Goal: Transaction & Acquisition: Purchase product/service

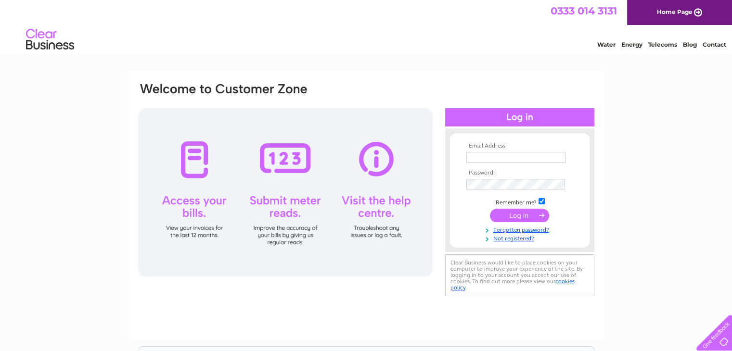
type input "[EMAIL_ADDRESS][DOMAIN_NAME]"
click at [521, 219] on input "submit" at bounding box center [519, 215] width 59 height 13
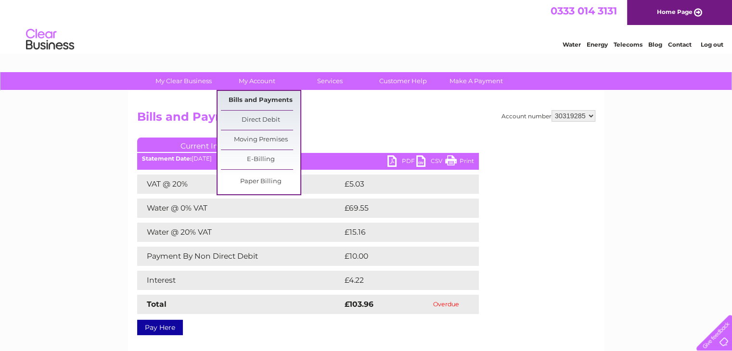
click at [255, 101] on link "Bills and Payments" at bounding box center [260, 100] width 79 height 19
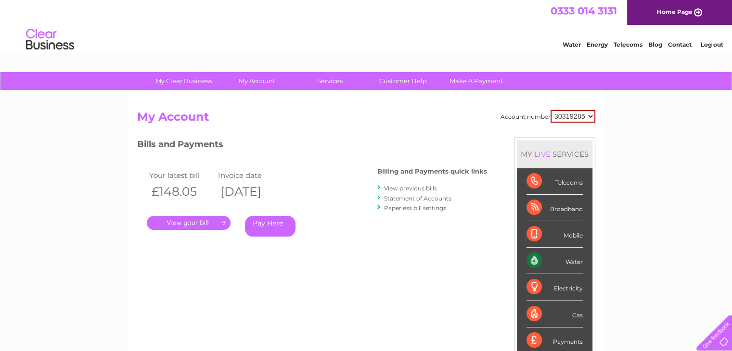
click at [185, 223] on link "." at bounding box center [189, 223] width 84 height 14
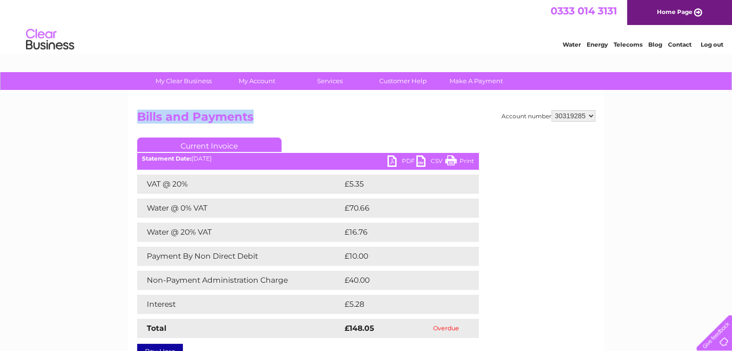
drag, startPoint x: 138, startPoint y: 114, endPoint x: 258, endPoint y: 126, distance: 120.7
click at [258, 126] on h2 "Bills and Payments" at bounding box center [366, 119] width 458 height 18
click at [265, 124] on h2 "Bills and Payments" at bounding box center [366, 119] width 458 height 18
click at [263, 114] on h2 "Bills and Payments" at bounding box center [366, 119] width 458 height 18
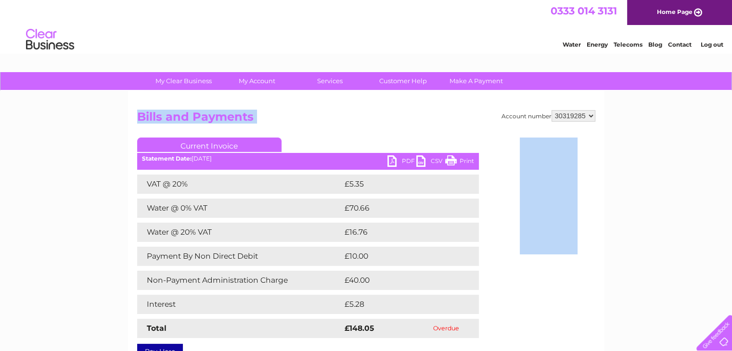
drag, startPoint x: 263, startPoint y: 114, endPoint x: 128, endPoint y: 114, distance: 134.7
click at [128, 114] on div "Account number 30319285 Bills and Payments Current Invoice PDF CSV Print VAT @ …" at bounding box center [366, 228] width 476 height 275
click at [124, 116] on div "My Clear Business Login Details My Details My Preferences Link Account My Accou…" at bounding box center [366, 301] width 732 height 458
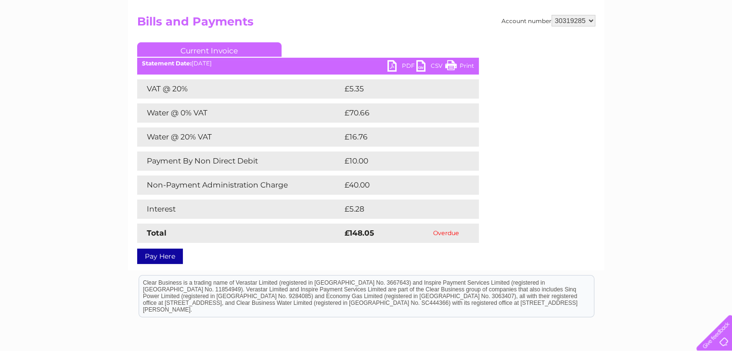
scroll to position [96, 0]
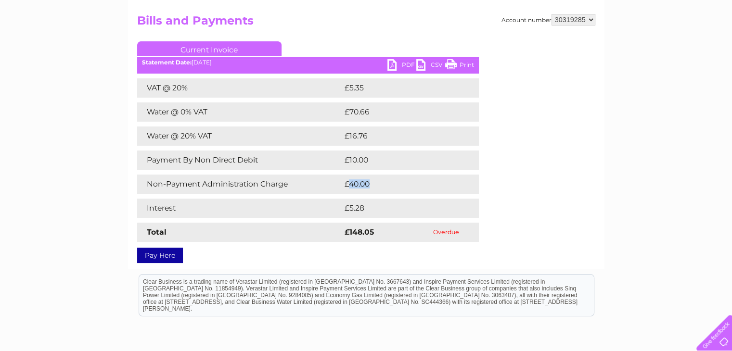
drag, startPoint x: 350, startPoint y: 183, endPoint x: 371, endPoint y: 190, distance: 22.2
click at [371, 190] on td "£40.00" at bounding box center [401, 184] width 118 height 19
click at [225, 247] on div "Pay Here" at bounding box center [307, 250] width 341 height 17
drag, startPoint x: 350, startPoint y: 185, endPoint x: 379, endPoint y: 189, distance: 29.7
click at [379, 189] on td "£40.00" at bounding box center [401, 184] width 118 height 19
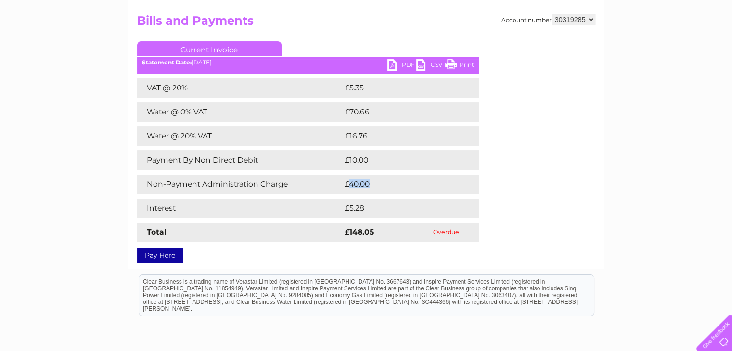
click at [356, 188] on td "£40.00" at bounding box center [401, 184] width 118 height 19
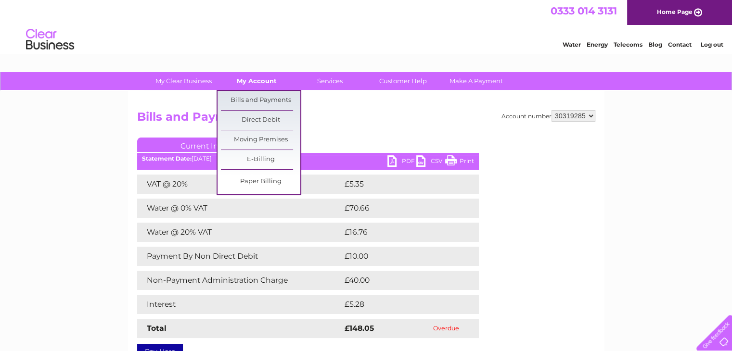
click at [258, 84] on link "My Account" at bounding box center [256, 81] width 79 height 18
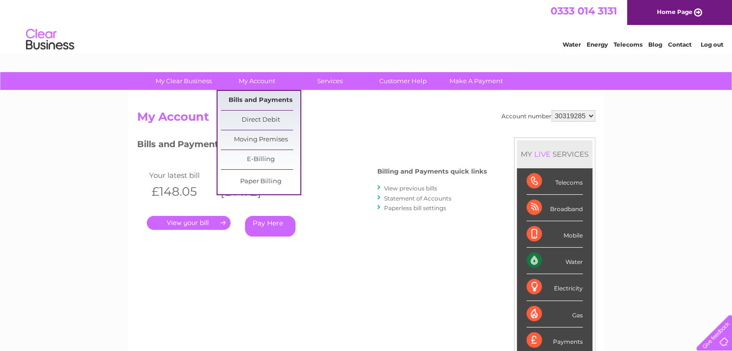
click at [257, 101] on link "Bills and Payments" at bounding box center [260, 100] width 79 height 19
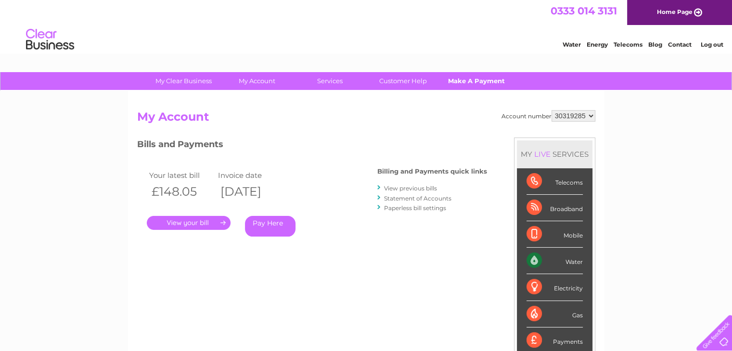
click at [467, 84] on link "Make A Payment" at bounding box center [475, 81] width 79 height 18
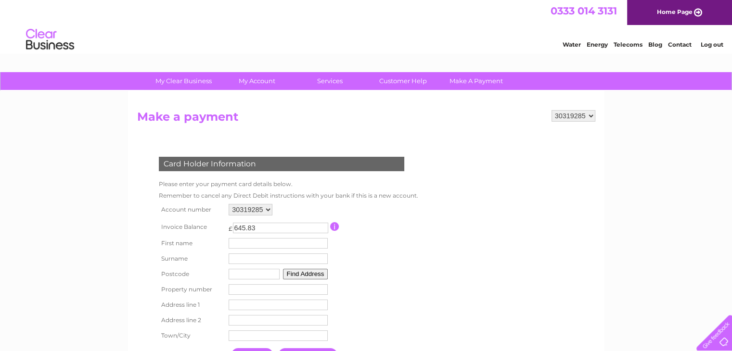
scroll to position [92, 0]
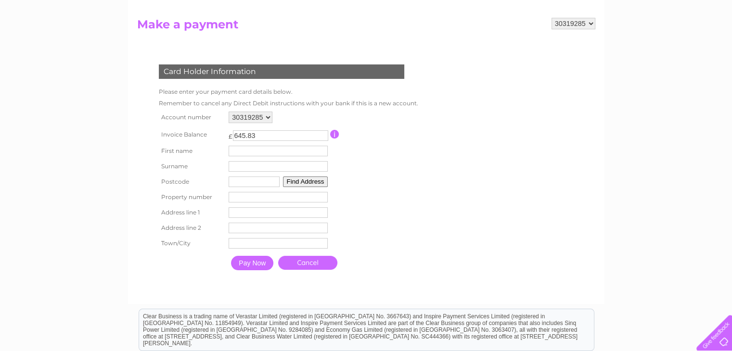
click at [249, 135] on input "645.83" at bounding box center [280, 135] width 95 height 11
click at [321, 138] on input "644.83" at bounding box center [280, 135] width 95 height 11
type input "645.83"
click at [323, 133] on input "645.83" at bounding box center [280, 135] width 95 height 11
click at [354, 158] on table "Account number 30319285 Invoice Balance £ 645.83 First name Surname" at bounding box center [286, 192] width 260 height 166
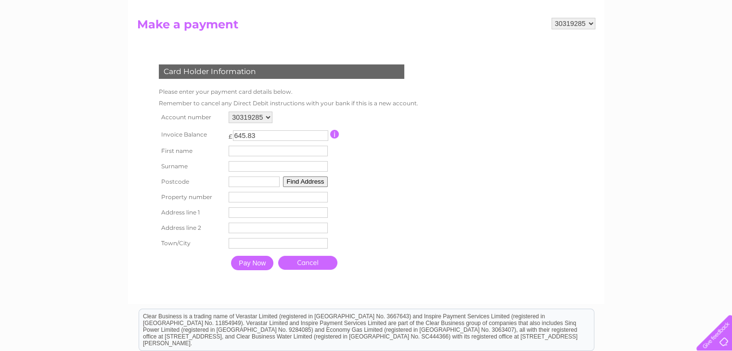
click at [164, 151] on th "First name" at bounding box center [191, 150] width 70 height 15
click at [165, 116] on th "Account number" at bounding box center [191, 117] width 70 height 16
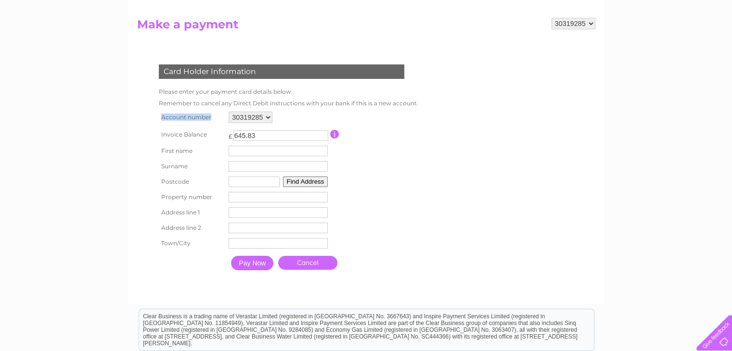
click at [165, 116] on th "Account number" at bounding box center [191, 117] width 70 height 16
click at [162, 92] on td "Please enter your payment card details below." at bounding box center [288, 92] width 264 height 12
click at [185, 95] on td "Please enter your payment card details below." at bounding box center [288, 92] width 264 height 12
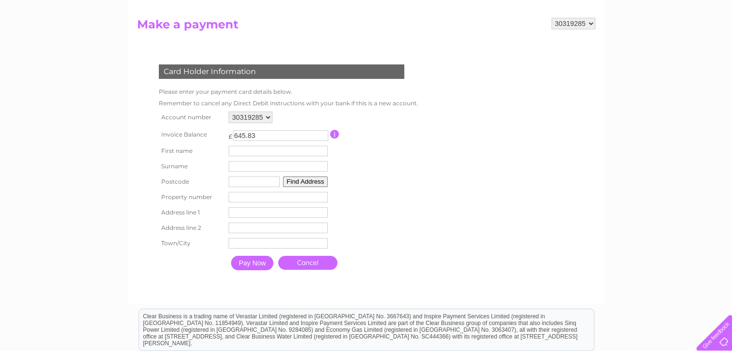
click at [161, 92] on td "Please enter your payment card details below." at bounding box center [288, 92] width 264 height 12
click at [194, 95] on td "Please enter your payment card details below." at bounding box center [288, 92] width 264 height 12
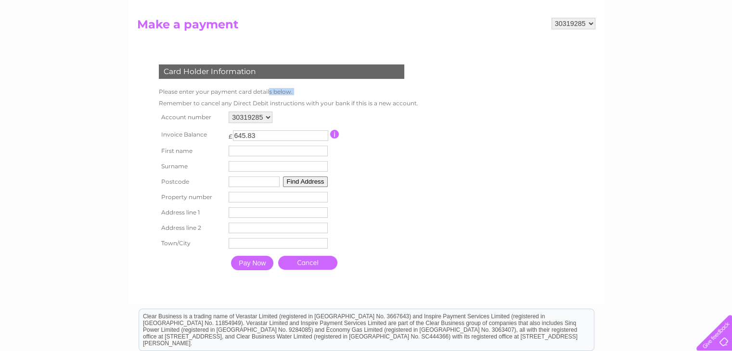
drag, startPoint x: 158, startPoint y: 91, endPoint x: 307, endPoint y: 97, distance: 149.2
click at [307, 97] on td "Please enter your payment card details below." at bounding box center [288, 92] width 264 height 12
click at [297, 94] on td "Please enter your payment card details below." at bounding box center [288, 92] width 264 height 12
click at [293, 93] on td "Please enter your payment card details below." at bounding box center [288, 92] width 264 height 12
drag, startPoint x: 159, startPoint y: 91, endPoint x: 298, endPoint y: 93, distance: 139.5
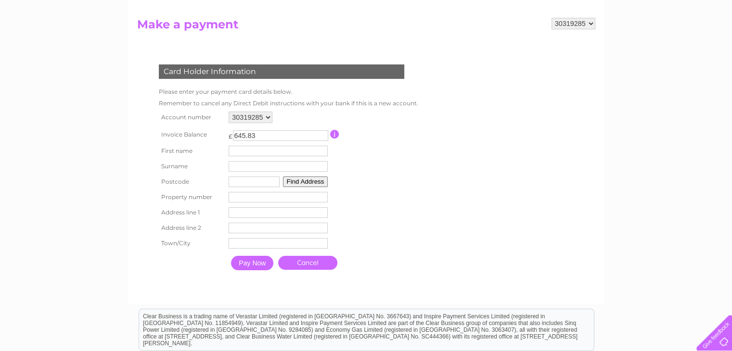
click at [298, 93] on td "Please enter your payment card details below." at bounding box center [288, 92] width 264 height 12
click at [293, 93] on td "Please enter your payment card details below." at bounding box center [288, 92] width 264 height 12
drag, startPoint x: 160, startPoint y: 89, endPoint x: 300, endPoint y: 89, distance: 140.4
click at [300, 89] on td "Please enter your payment card details below." at bounding box center [288, 92] width 264 height 12
click at [173, 213] on th "Address line 1" at bounding box center [191, 212] width 70 height 15
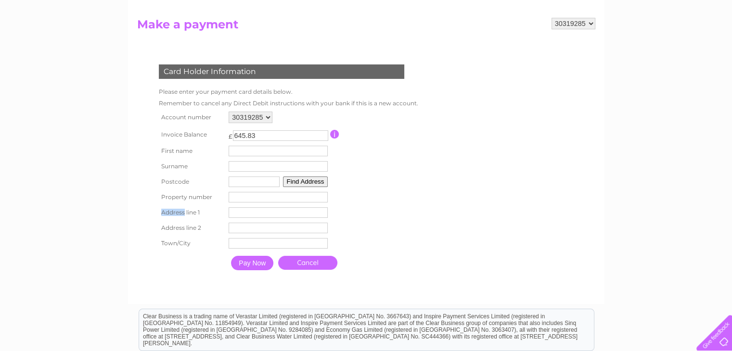
click at [173, 213] on th "Address line 1" at bounding box center [191, 212] width 70 height 15
click at [169, 95] on td "Please enter your payment card details below." at bounding box center [288, 92] width 264 height 12
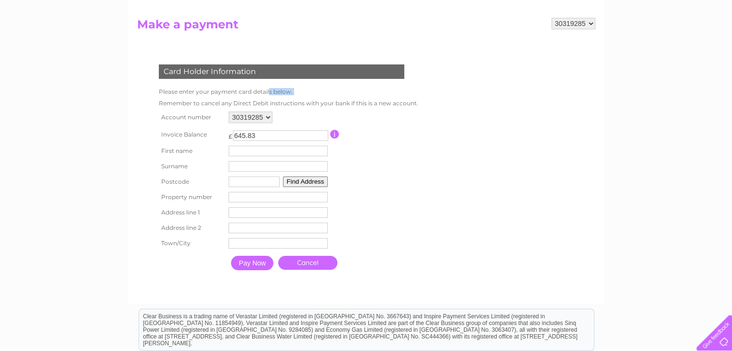
click at [169, 95] on td "Please enter your payment card details below." at bounding box center [288, 92] width 264 height 12
click at [296, 94] on td "Please enter your payment card details below." at bounding box center [288, 92] width 264 height 12
click at [163, 91] on td "Please enter your payment card details below." at bounding box center [288, 92] width 264 height 12
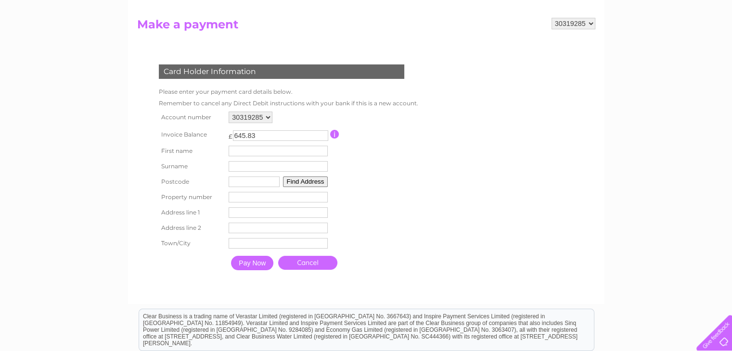
click at [164, 104] on td "Remember to cancel any Direct Debit instructions with your bank if this is a ne…" at bounding box center [288, 104] width 264 height 12
click at [162, 88] on td "Please enter your payment card details below." at bounding box center [288, 92] width 264 height 12
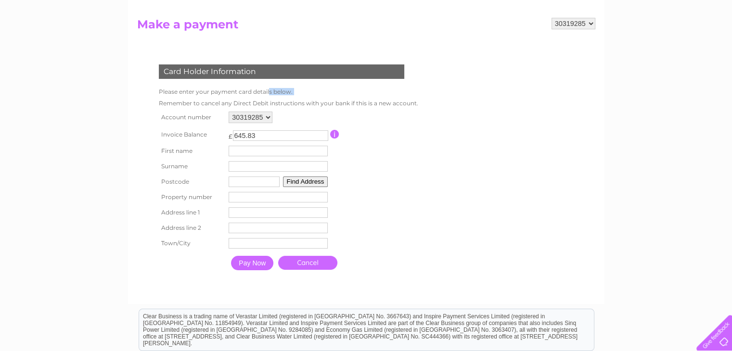
click at [162, 88] on td "Please enter your payment card details below." at bounding box center [288, 92] width 264 height 12
click at [252, 89] on td "Please enter your payment card details below." at bounding box center [288, 92] width 264 height 12
drag, startPoint x: 159, startPoint y: 90, endPoint x: 304, endPoint y: 95, distance: 145.8
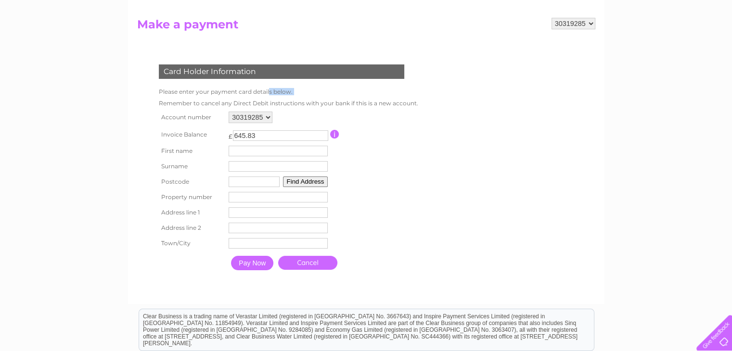
click at [304, 95] on td "Please enter your payment card details below." at bounding box center [288, 92] width 264 height 12
click at [162, 102] on td "Remember to cancel any Direct Debit instructions with your bank if this is a ne…" at bounding box center [288, 104] width 264 height 12
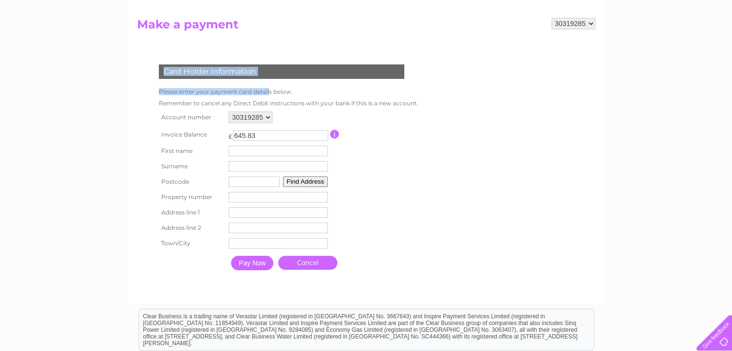
drag, startPoint x: 160, startPoint y: 91, endPoint x: 421, endPoint y: 106, distance: 261.6
click at [421, 106] on div "Card Holder Information Please enter your payment card details below. Remember …" at bounding box center [283, 165] width 292 height 220
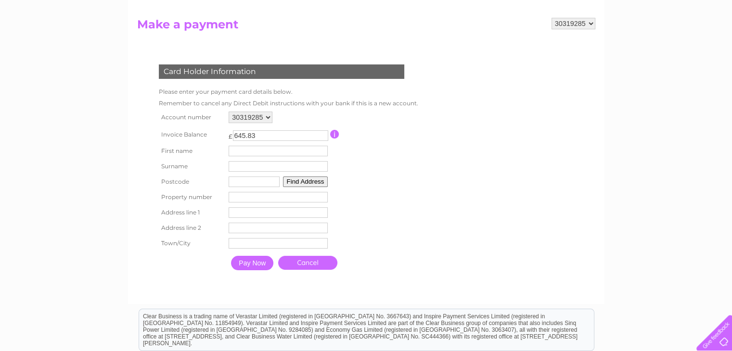
click at [344, 219] on table "Account number 30319285 Invoice Balance £ 645.83 First name Surname" at bounding box center [286, 192] width 260 height 166
click at [134, 170] on div "30319285 Make a payment Card Holder Information Please enter your payment card …" at bounding box center [366, 151] width 476 height 305
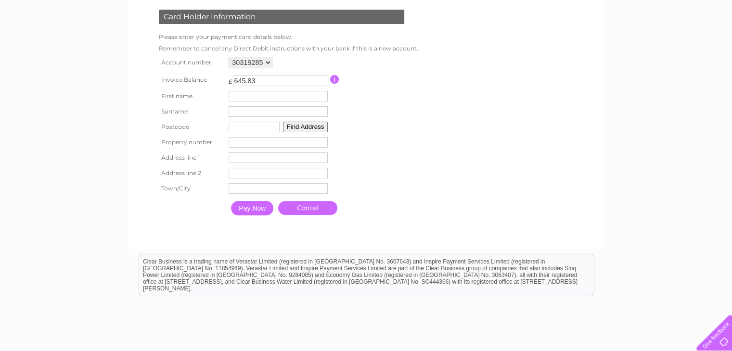
scroll to position [0, 0]
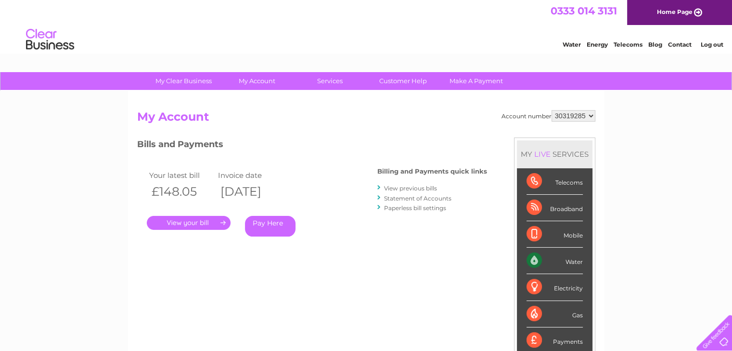
click at [261, 227] on link "Pay Here" at bounding box center [270, 226] width 51 height 21
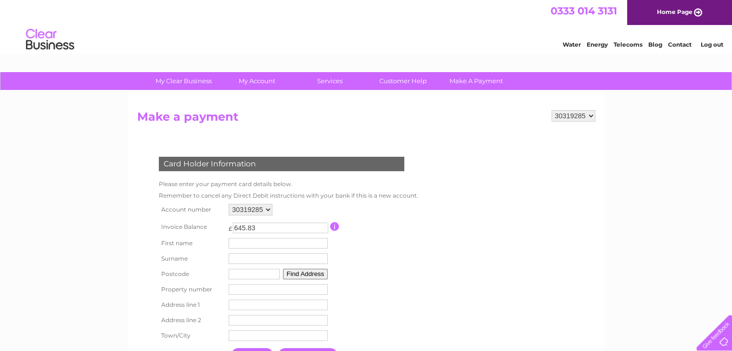
click at [272, 229] on input "645.83" at bounding box center [280, 228] width 95 height 11
type input "6"
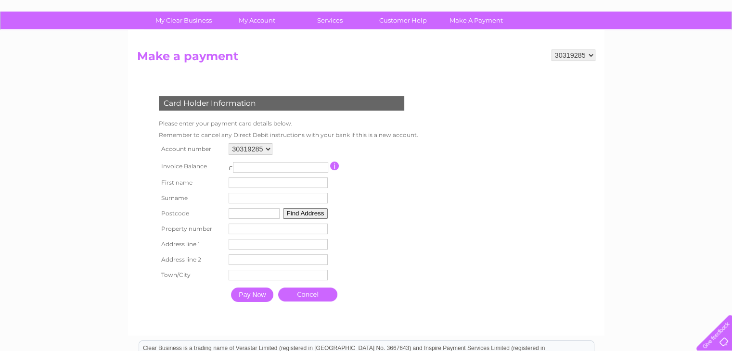
scroll to position [59, 0]
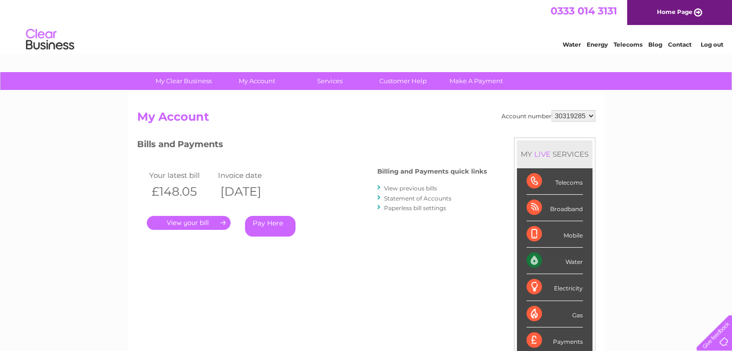
drag, startPoint x: 158, startPoint y: 190, endPoint x: 213, endPoint y: 195, distance: 55.0
click at [213, 195] on th "£148.05" at bounding box center [181, 192] width 69 height 20
copy th "148.05"
click at [264, 224] on link "Pay Here" at bounding box center [270, 226] width 51 height 21
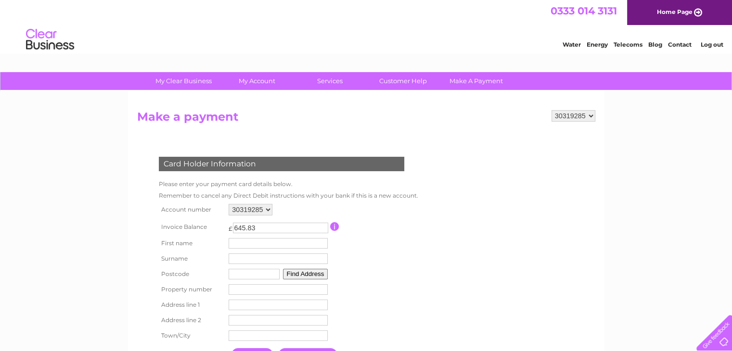
click at [236, 227] on input "645.83" at bounding box center [280, 228] width 95 height 11
paste input "148.05"
type input "148.05"
click at [236, 244] on input "text" at bounding box center [277, 243] width 99 height 11
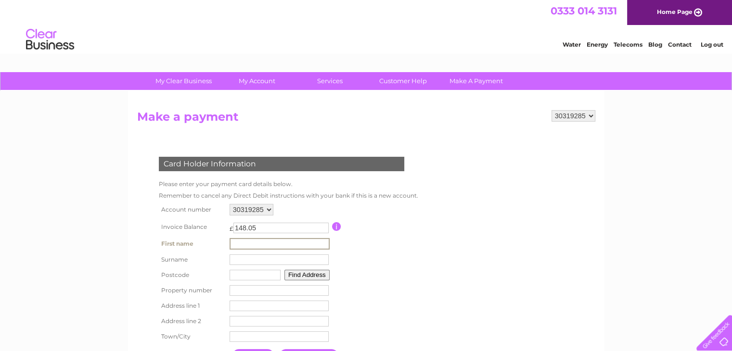
type input "Abid"
type input "Manzoor"
type input "G4 9AH"
type input "87"
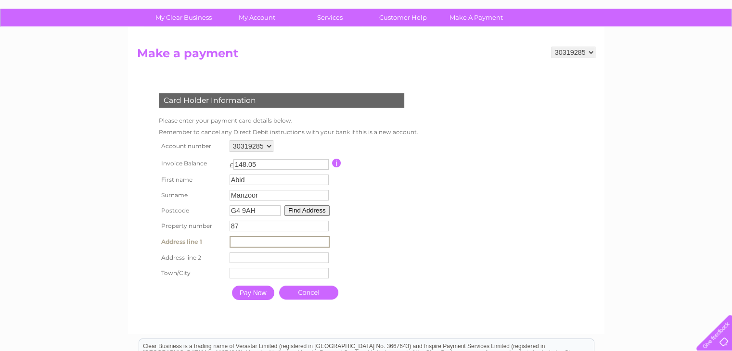
click at [243, 243] on input "text" at bounding box center [279, 242] width 100 height 12
type input "87 Great Western Road"
type input "Glasgow"
click at [248, 297] on input "Pay Now" at bounding box center [252, 292] width 42 height 14
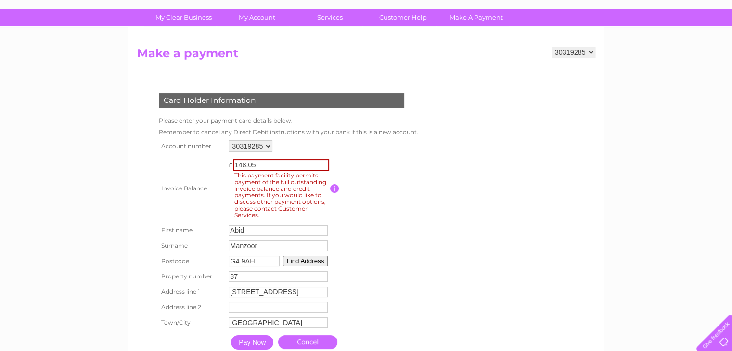
click at [383, 243] on table "Account number 30319285 Invoice Balance £ 148.05 First name Abid Surname 87" at bounding box center [286, 246] width 260 height 216
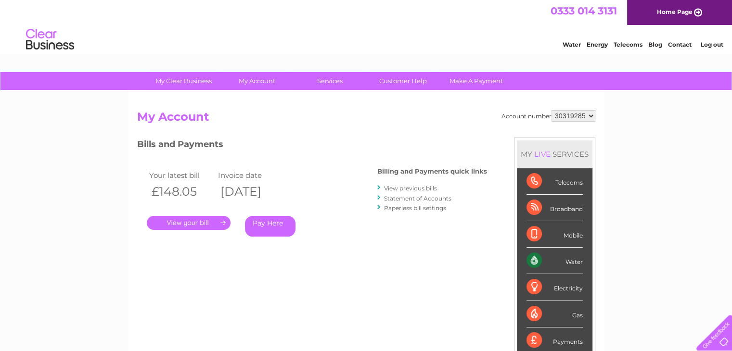
click at [366, 281] on div "Account number 30319285 My Account MY LIVE SERVICES Telecoms Broadband Mobile W…" at bounding box center [366, 255] width 458 height 290
